Goal: Task Accomplishment & Management: Use online tool/utility

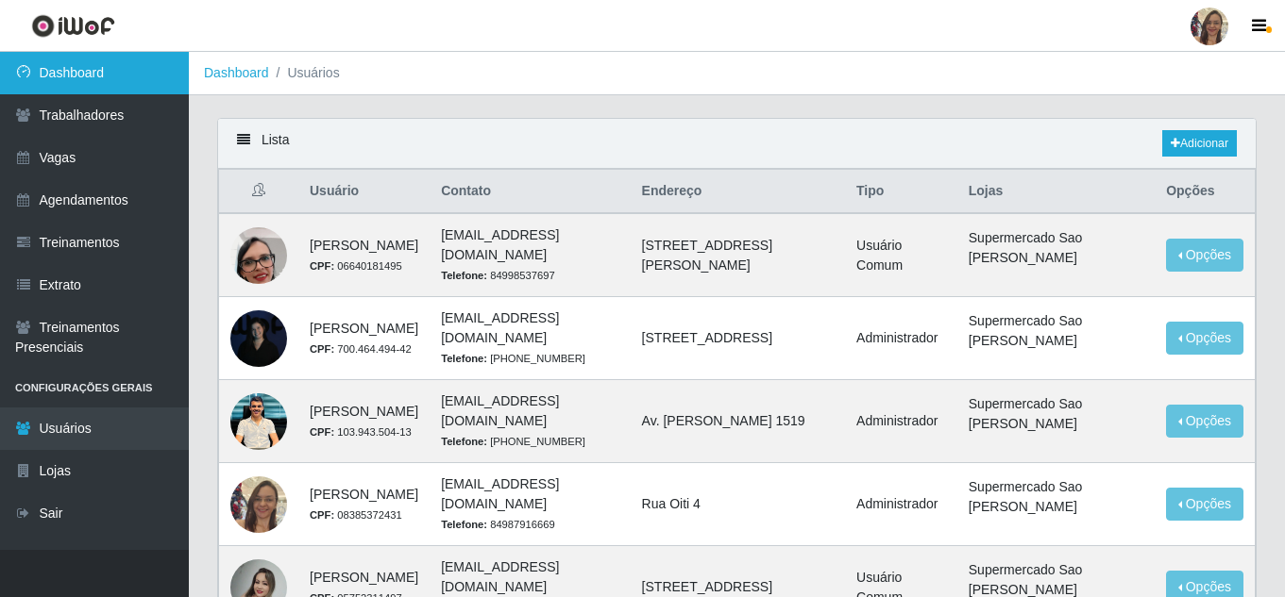
click at [75, 76] on link "Dashboard" at bounding box center [94, 73] width 189 height 42
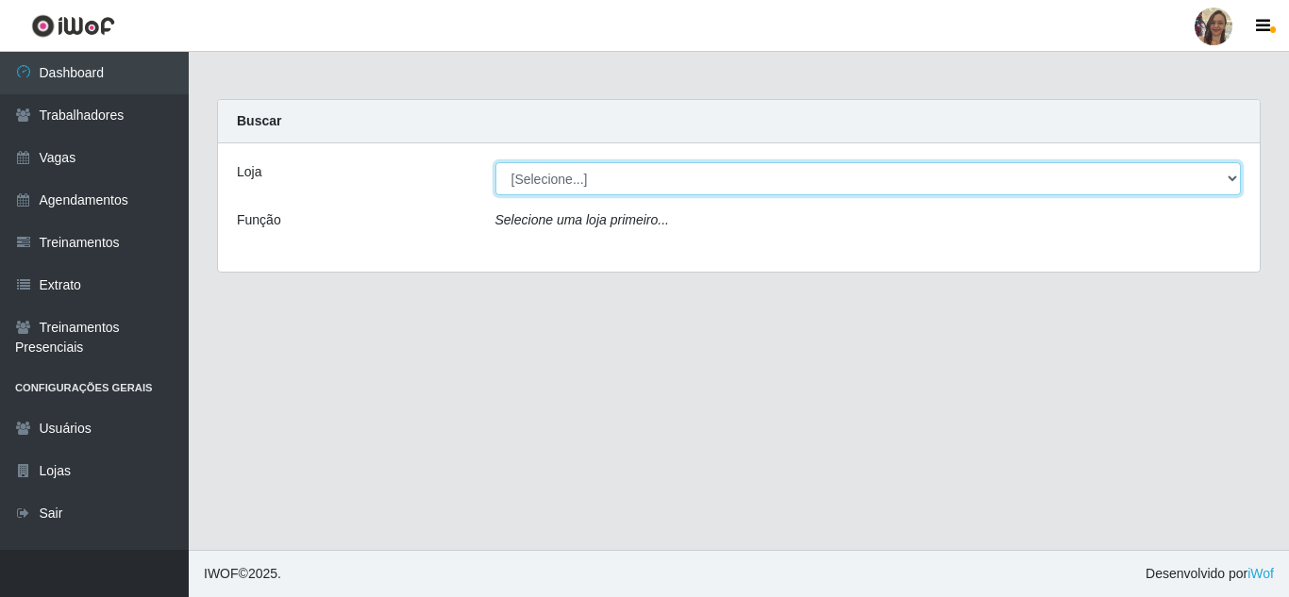
click at [694, 186] on select "[Selecione...] Supermercado Sao Francisco - Amarante" at bounding box center [869, 178] width 747 height 33
select select "383"
click at [496, 162] on select "[Selecione...] Supermercado Sao Francisco - Amarante" at bounding box center [869, 178] width 747 height 33
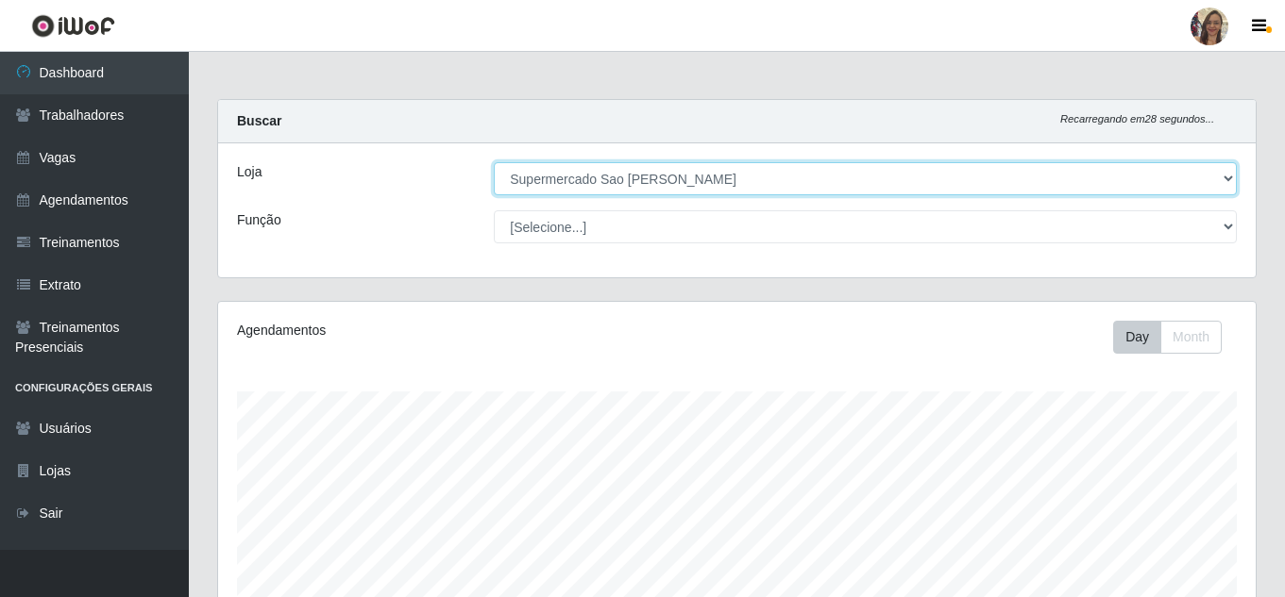
scroll to position [392, 1037]
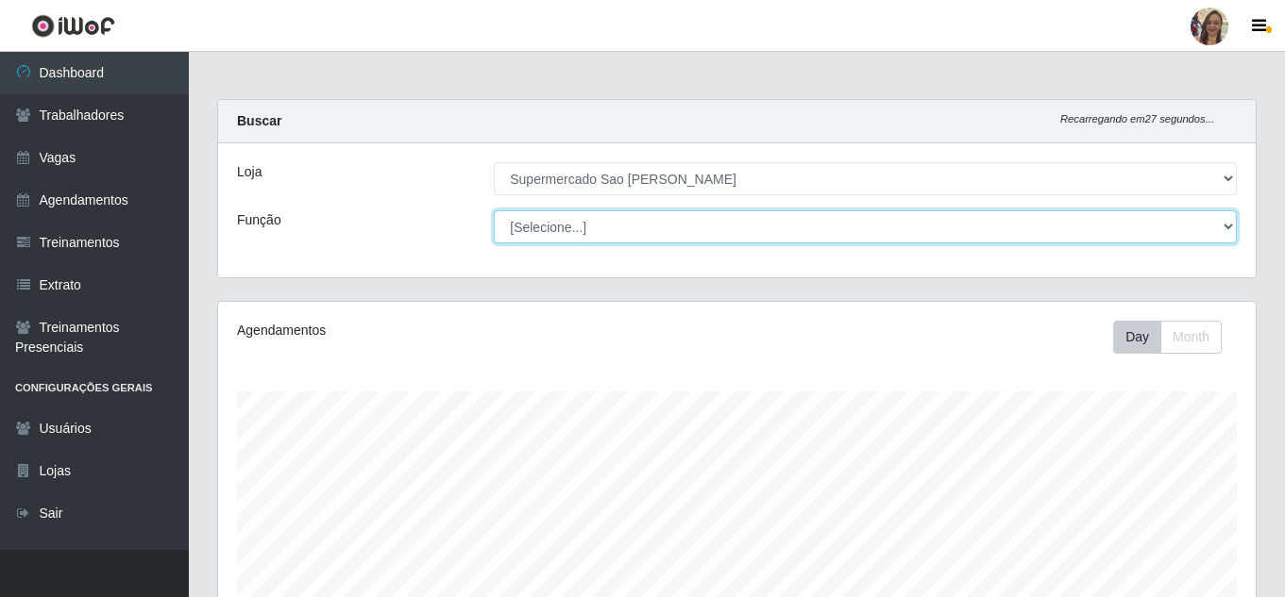
click at [700, 226] on select "[Selecione...] ASG ASG + ASG ++ Balconista de Açougue Balconista de Açougue + B…" at bounding box center [865, 226] width 743 height 33
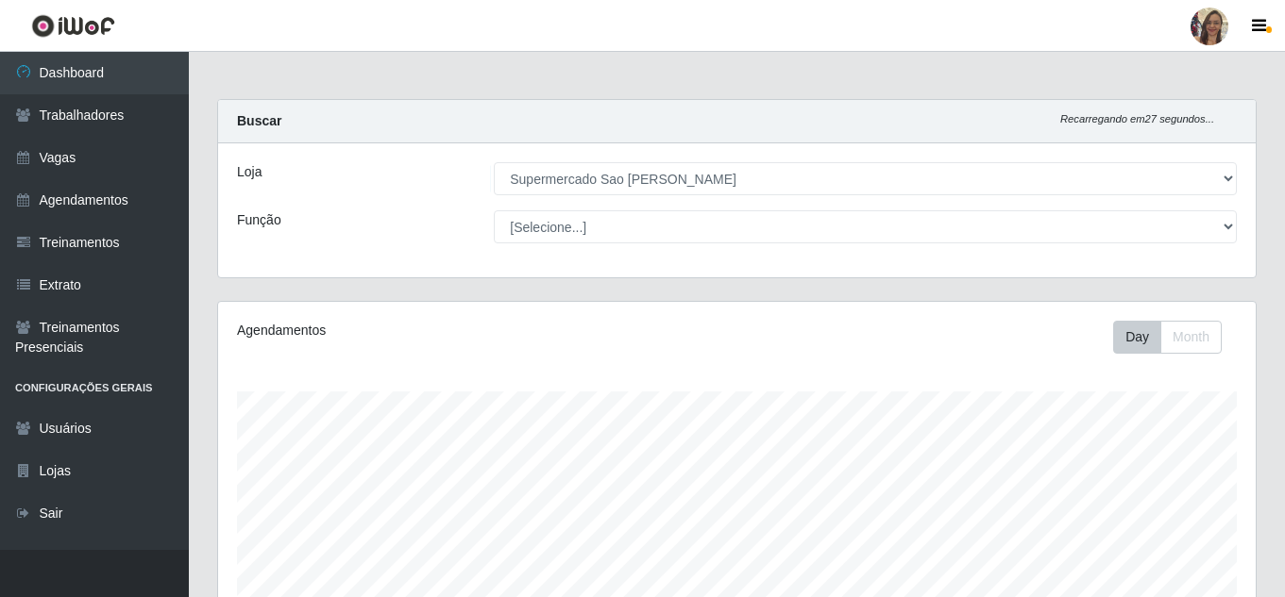
click at [368, 292] on div "Carregando... Buscar Recarregando em 27 segundos... Loja [Selecione...] Superme…" at bounding box center [737, 200] width 1068 height 202
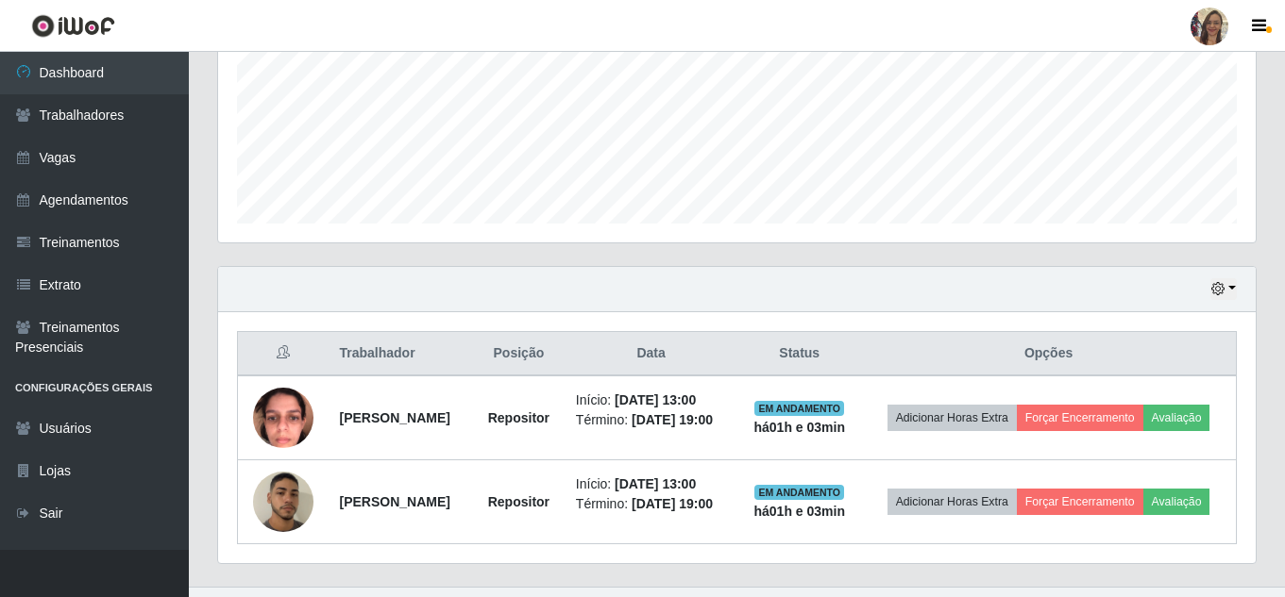
scroll to position [472, 0]
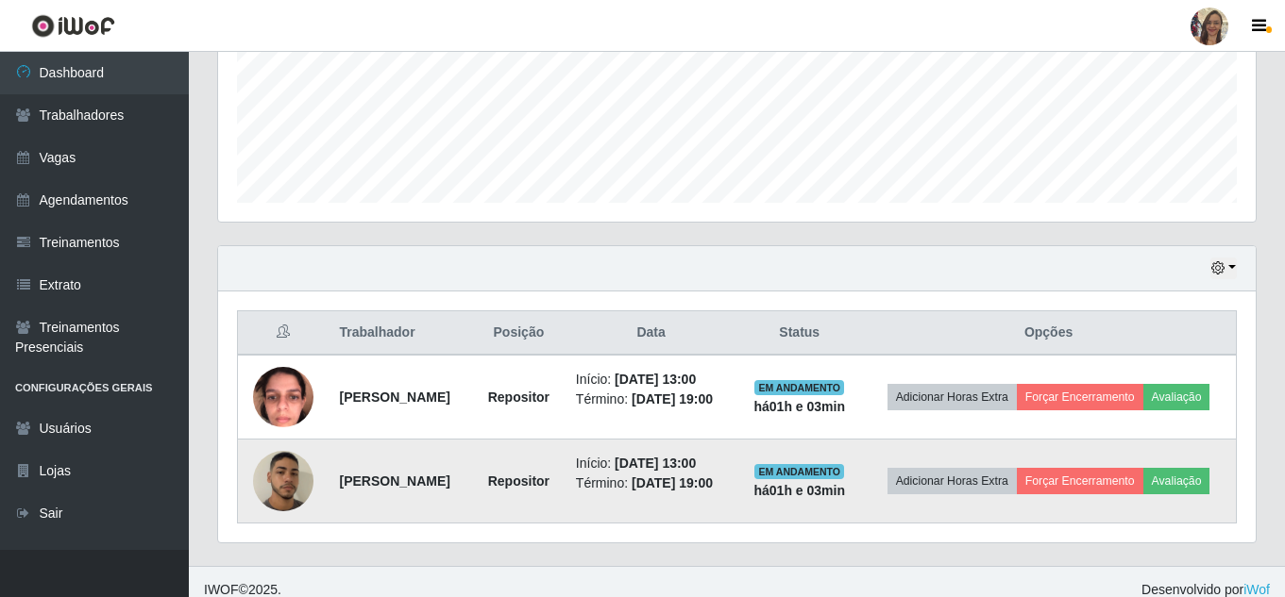
click at [290, 514] on img at bounding box center [283, 482] width 60 height 107
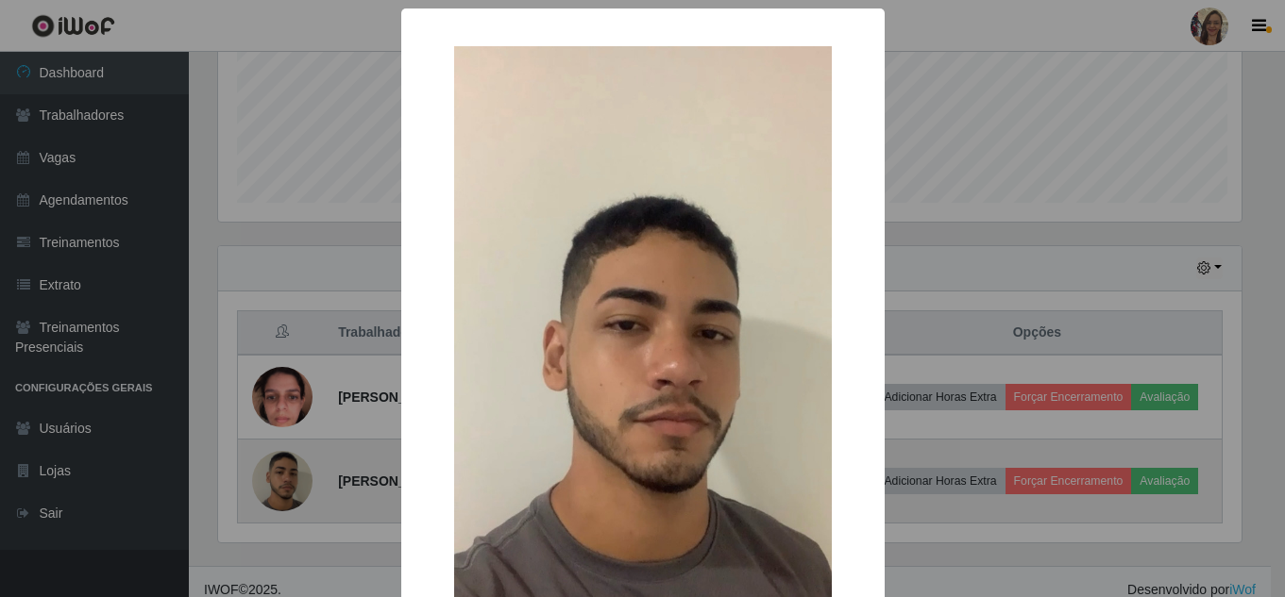
scroll to position [392, 1028]
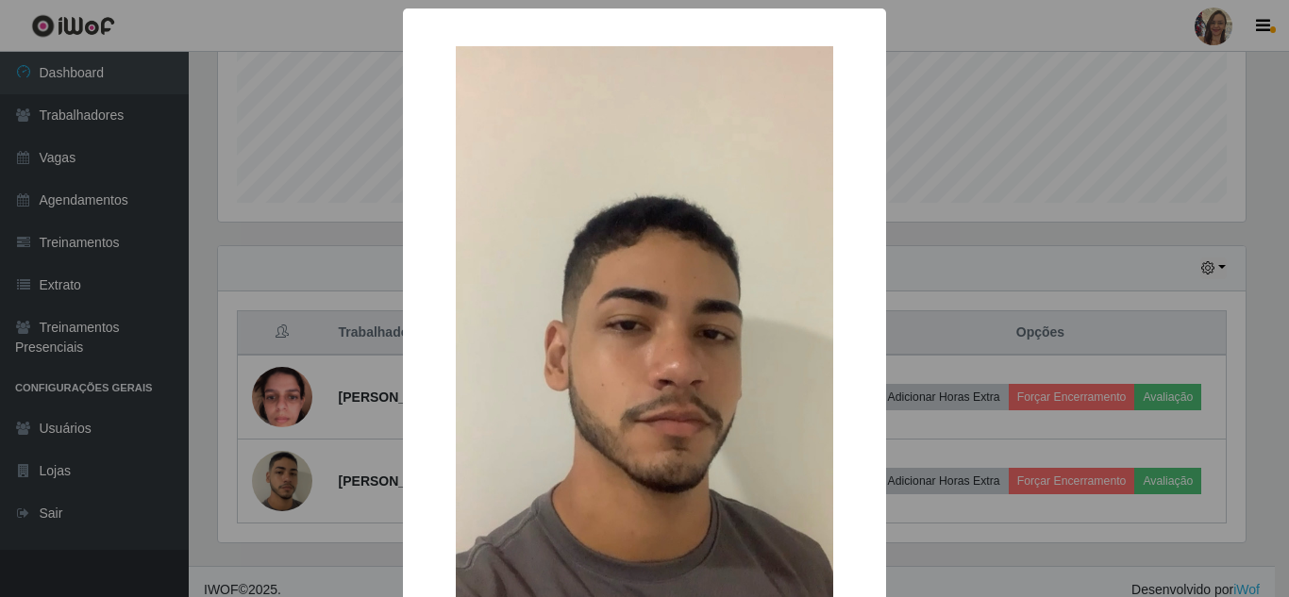
click at [933, 312] on div "× OK Cancel" at bounding box center [644, 298] width 1289 height 597
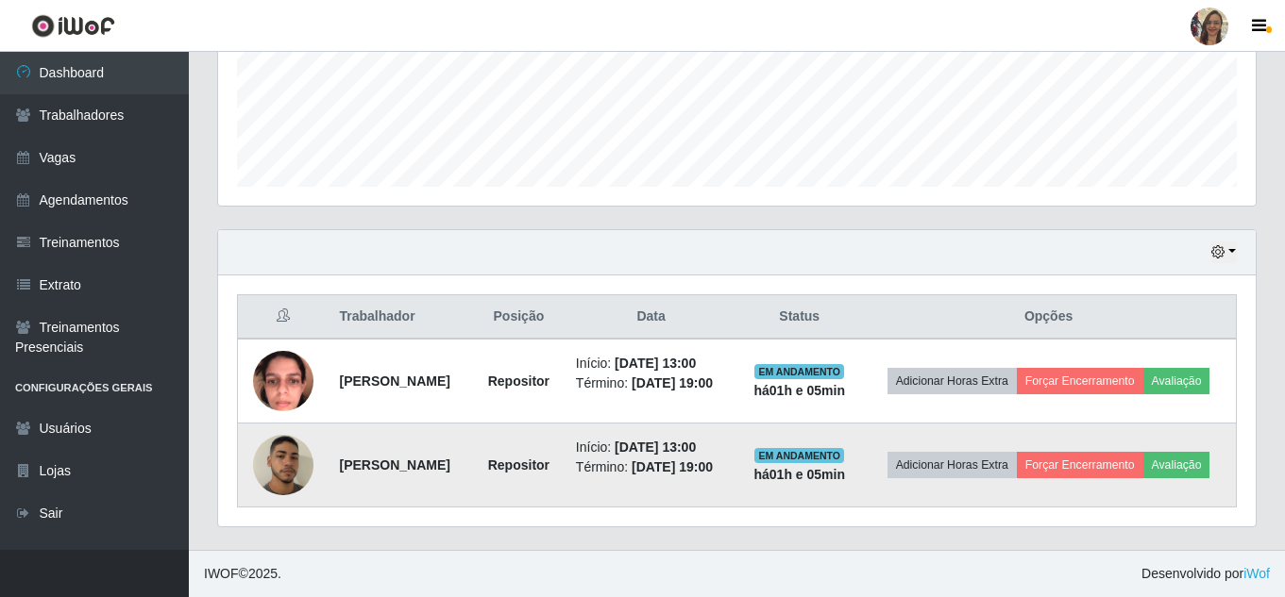
scroll to position [516, 0]
